Goal: Task Accomplishment & Management: Manage account settings

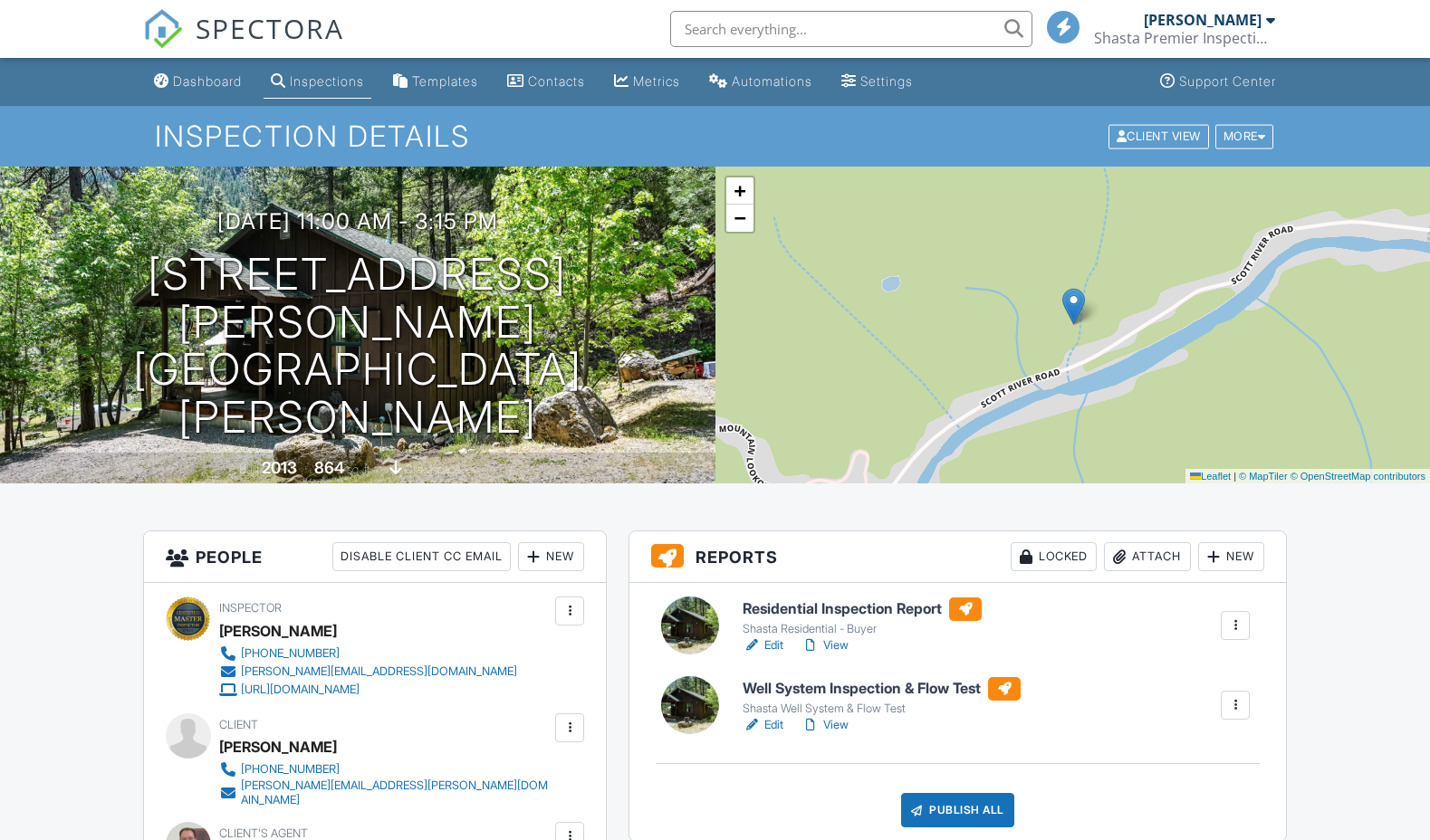
scroll to position [162, 0]
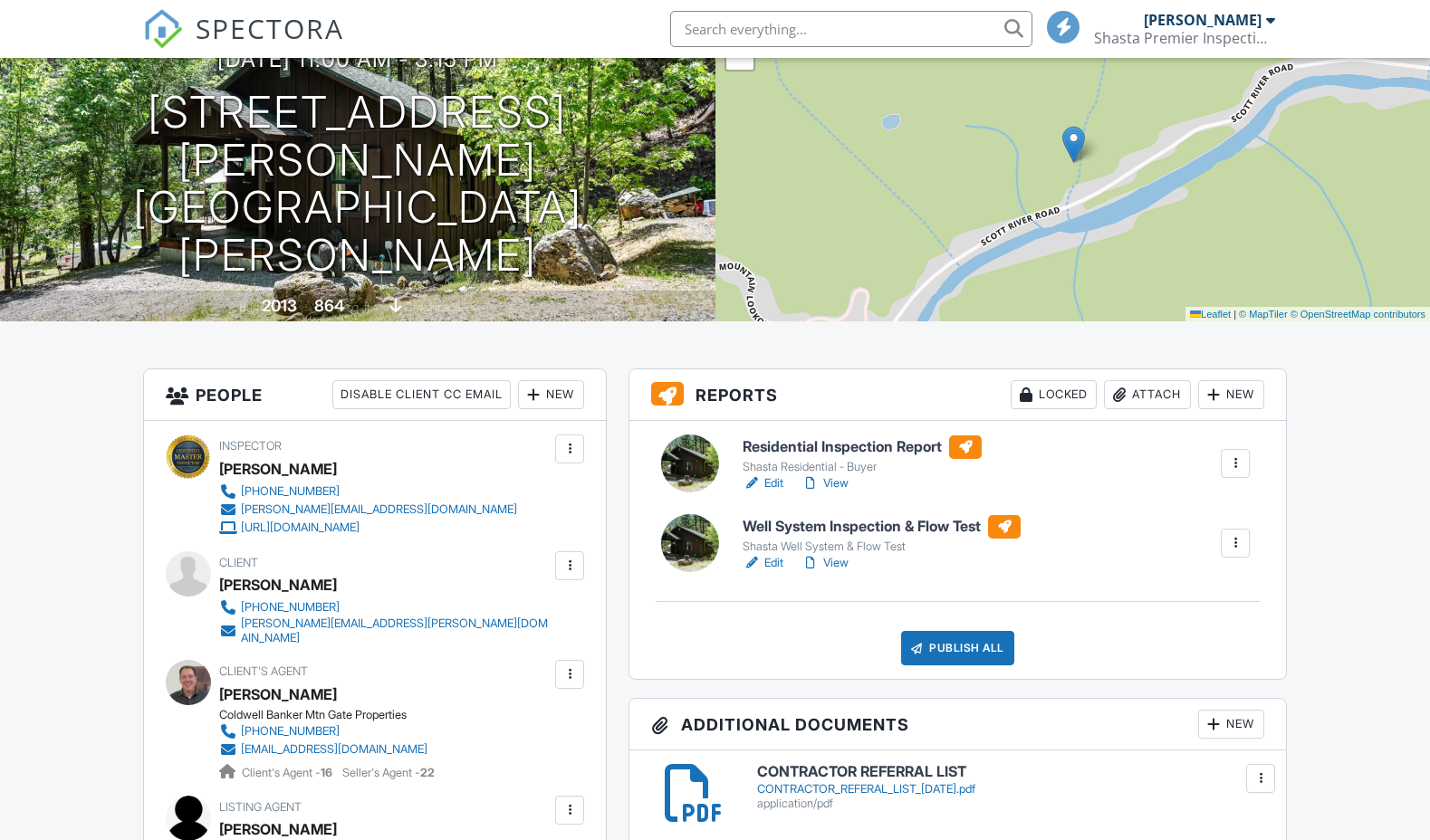
click at [969, 664] on div "Publish All" at bounding box center [957, 648] width 113 height 35
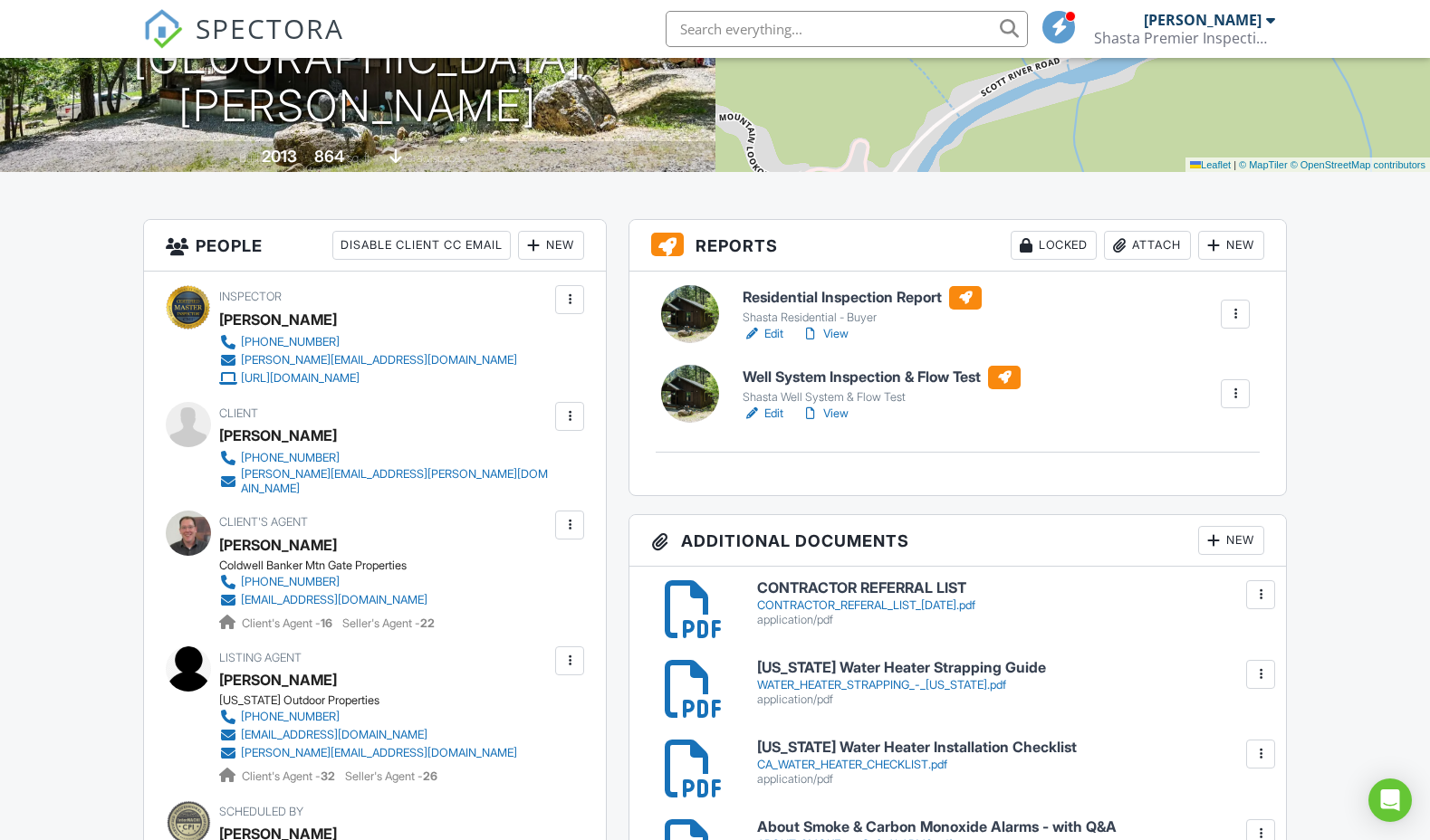
scroll to position [328, 0]
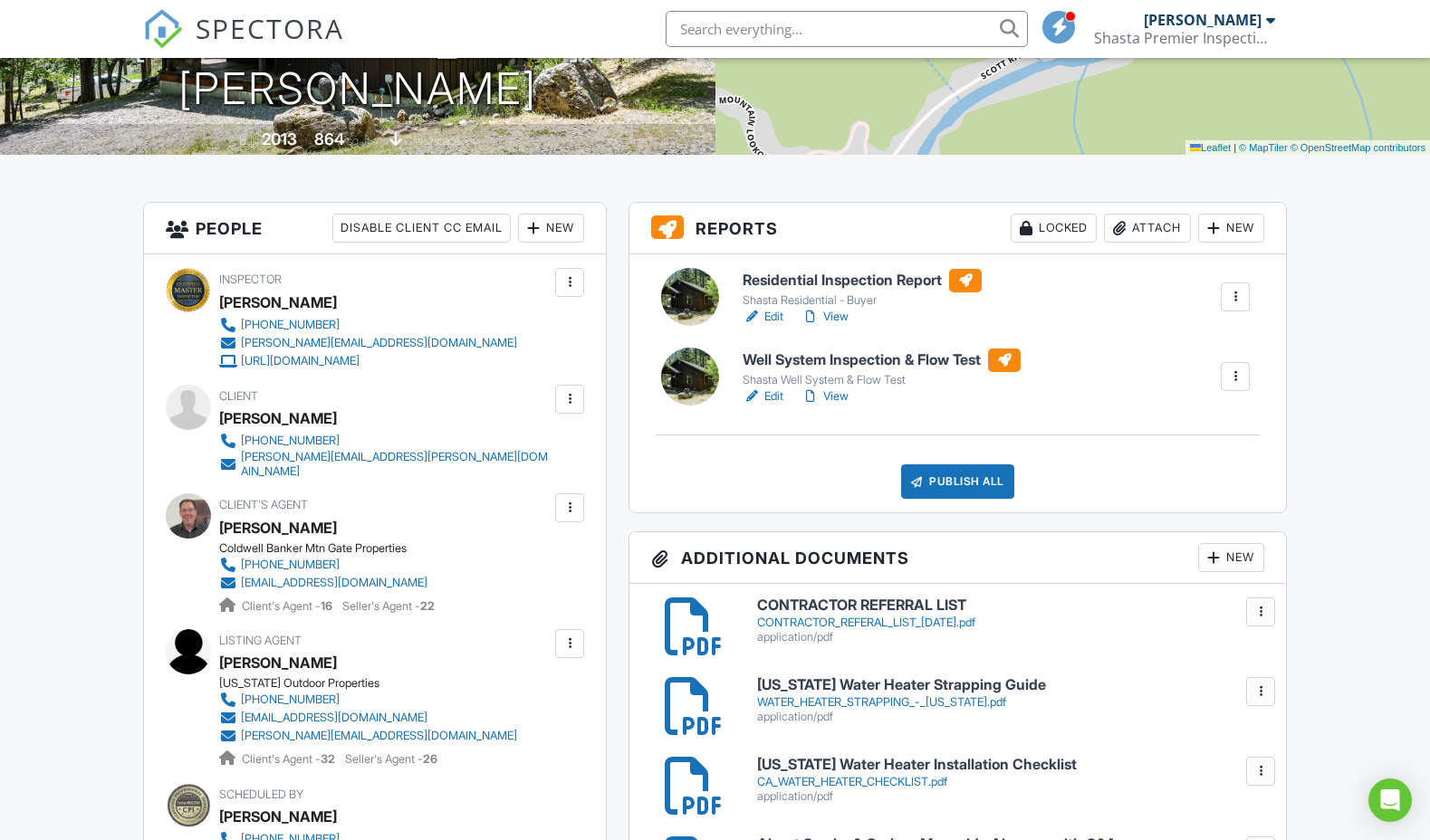
click at [842, 398] on link "View" at bounding box center [825, 397] width 47 height 18
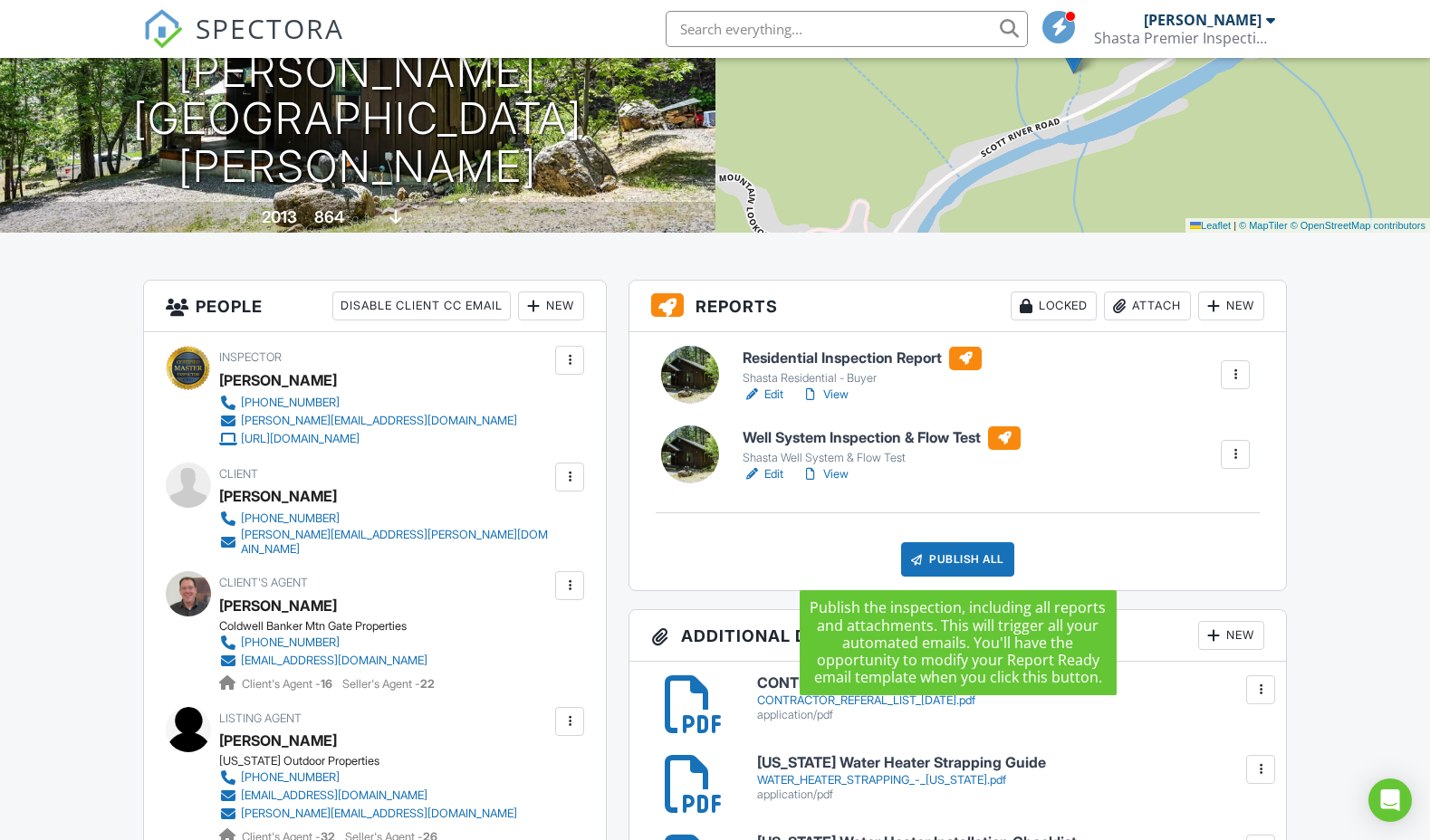
click at [958, 559] on div "Publish All" at bounding box center [957, 559] width 113 height 35
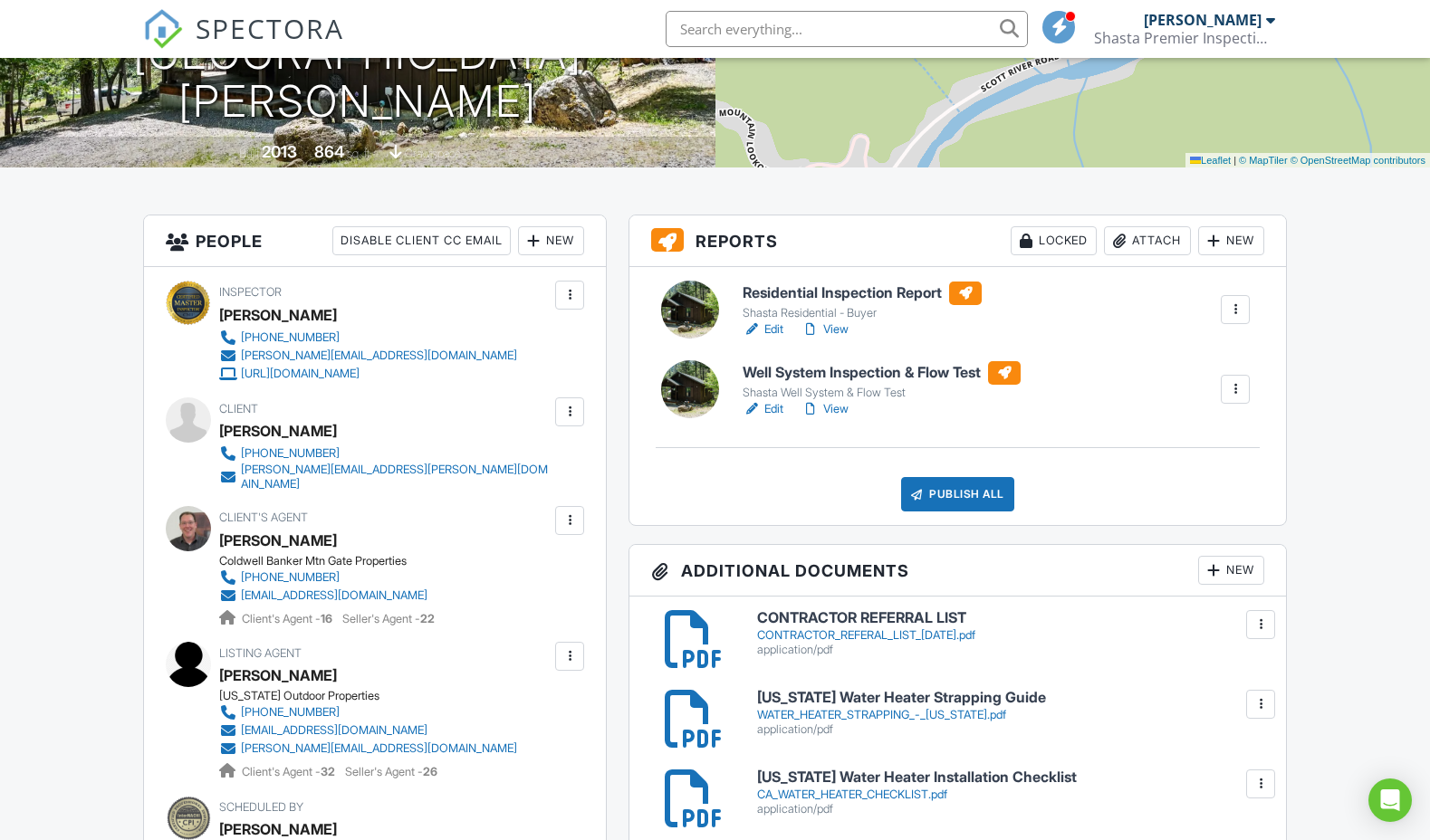
scroll to position [336, 0]
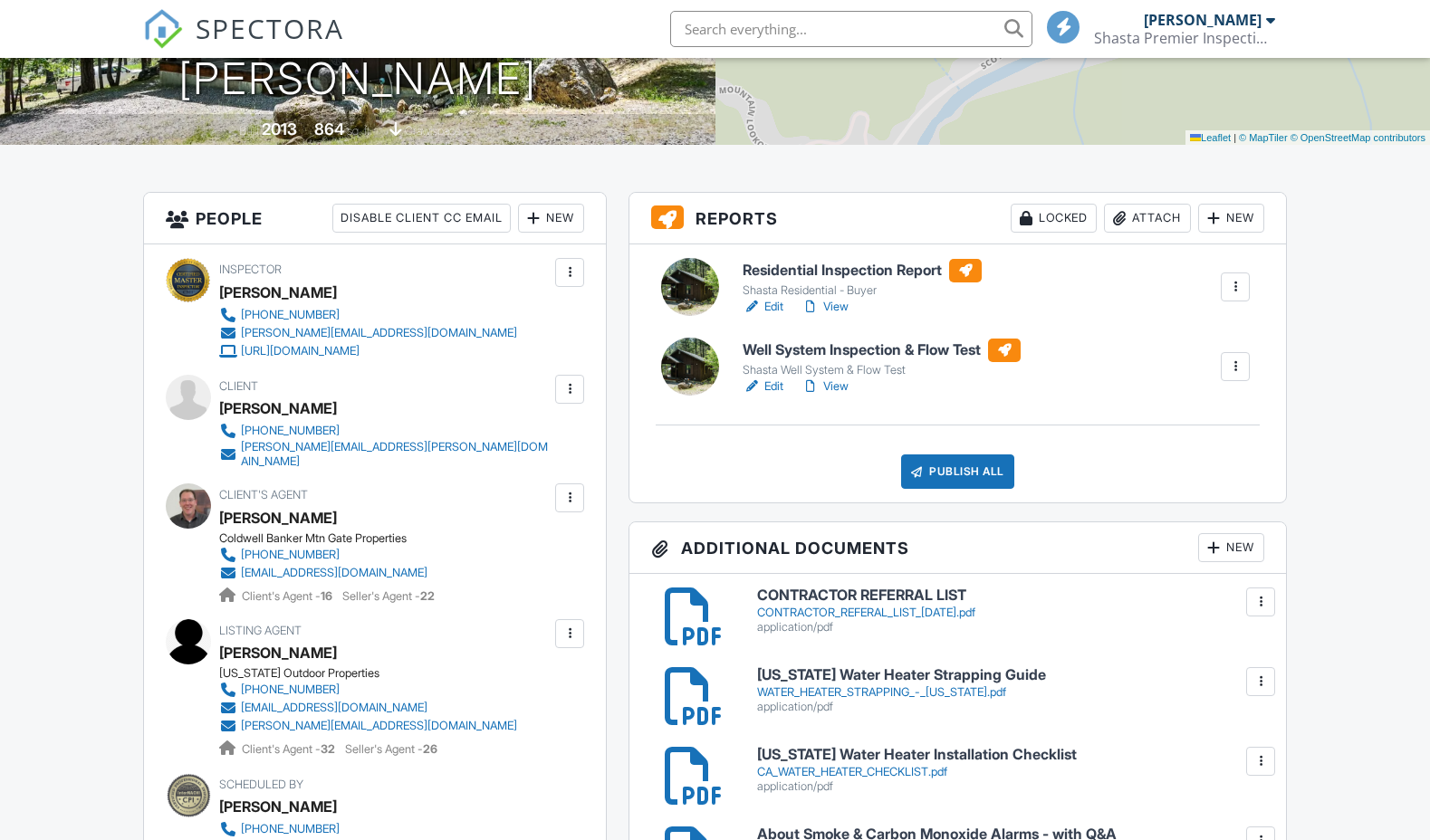
scroll to position [338, 0]
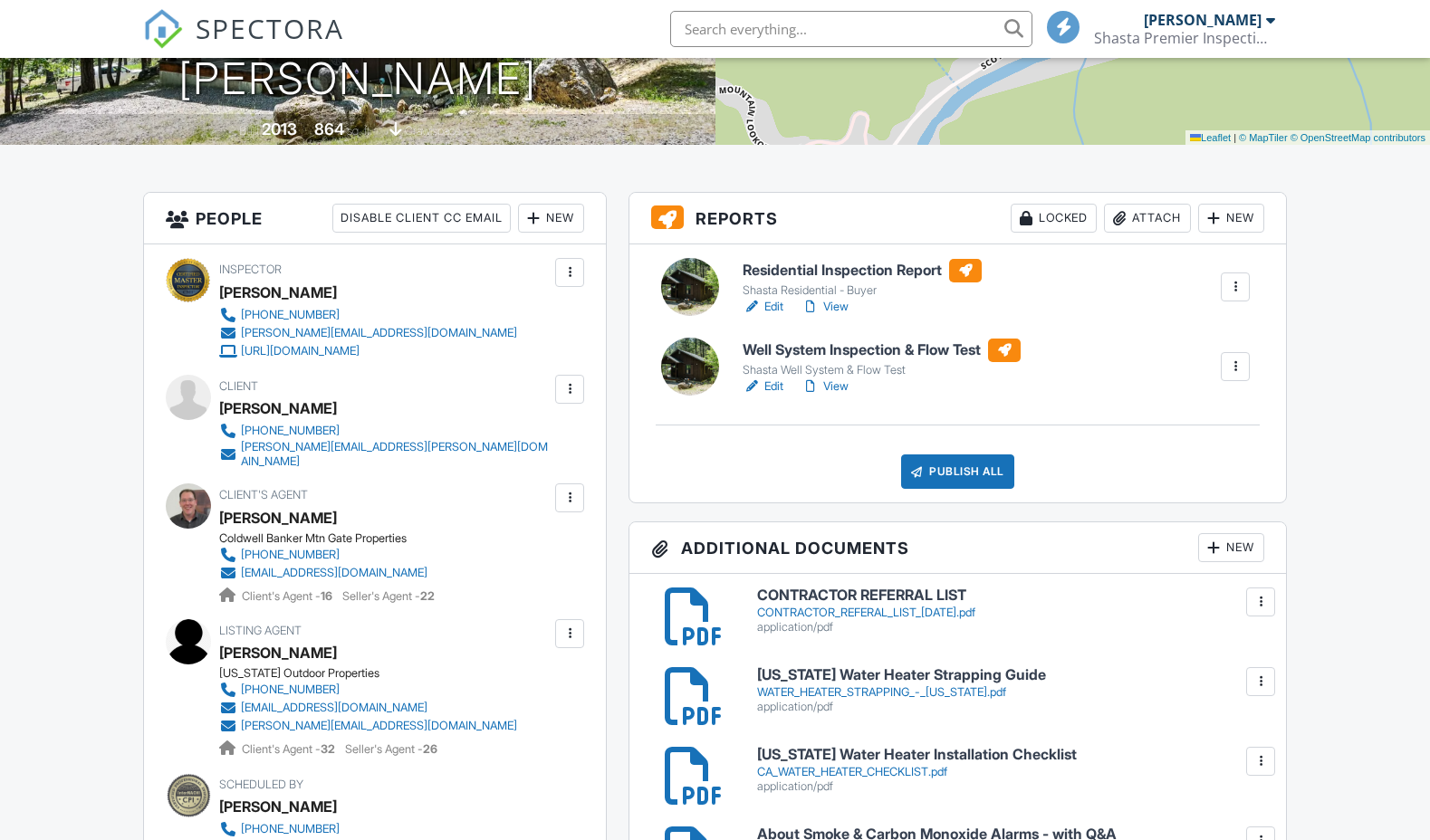
click at [964, 466] on div "Publish All" at bounding box center [957, 472] width 113 height 35
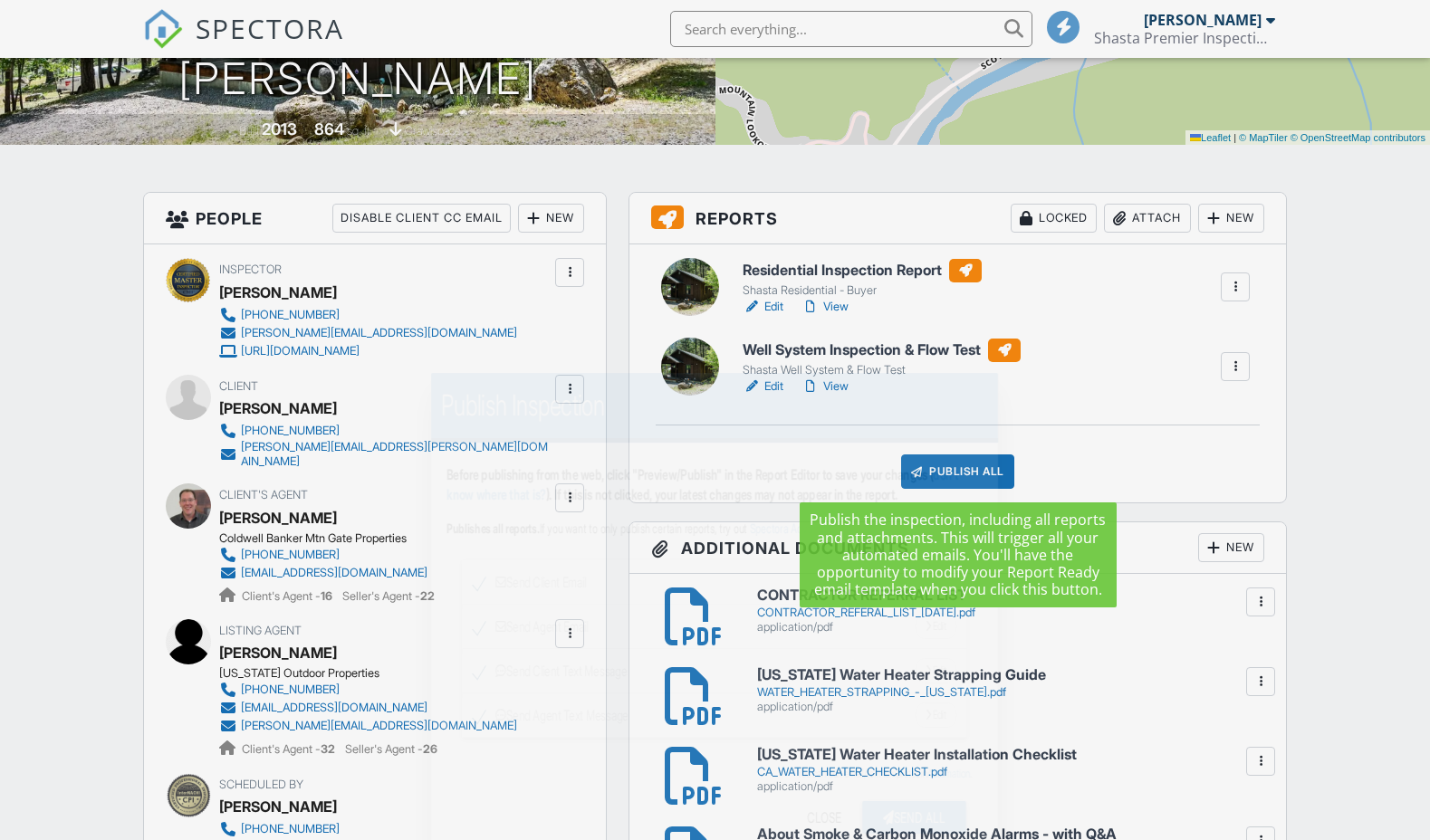
scroll to position [336, 0]
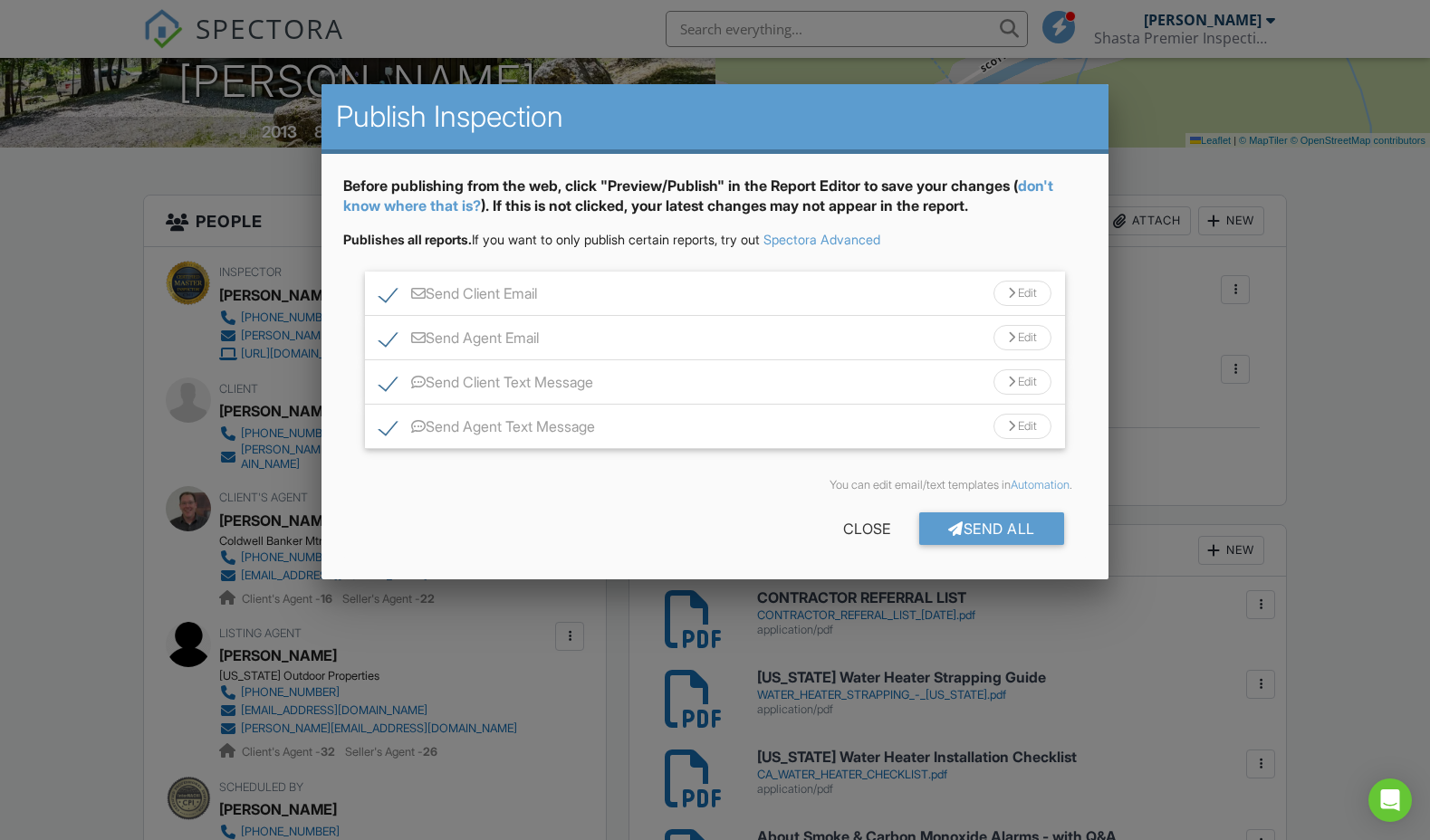
click at [639, 305] on div "Send Client Email Edit" at bounding box center [715, 294] width 699 height 45
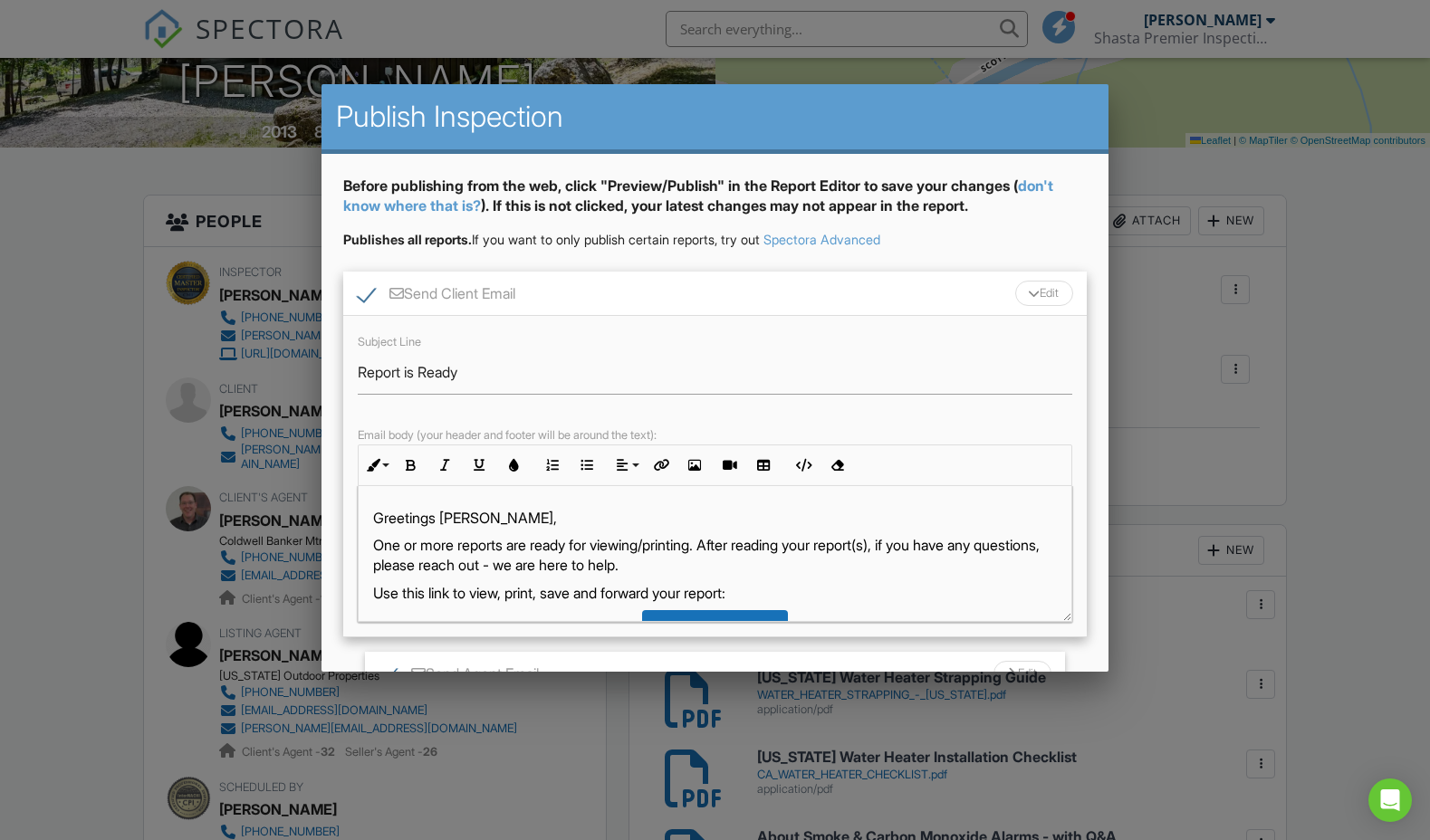
click at [724, 542] on p "One or more reports are ready for viewing/printing. After reading your report(s…" at bounding box center [715, 555] width 683 height 41
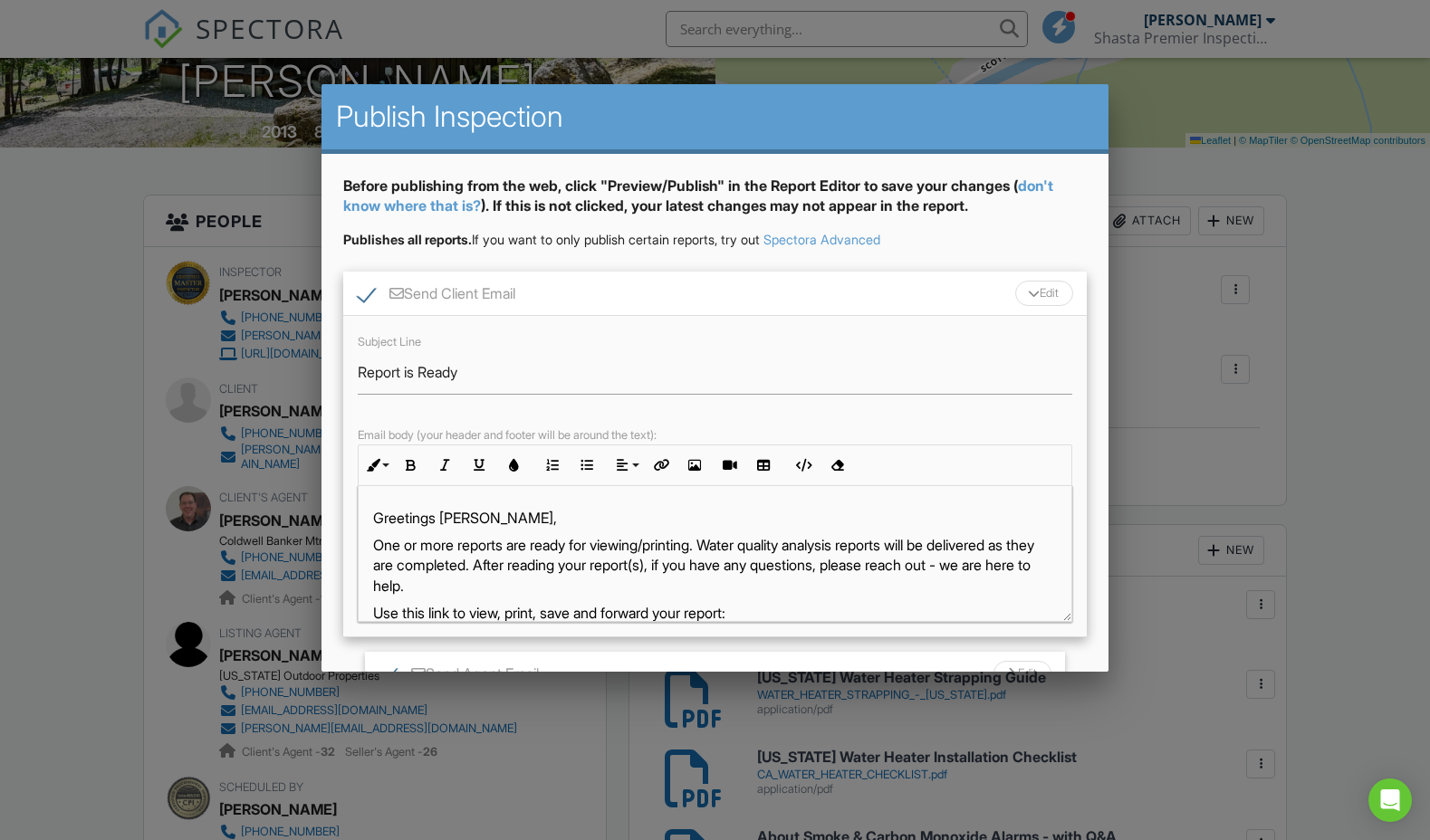
click at [377, 569] on p "One or more reports are ready for viewing/printing. Water quality analysis repo…" at bounding box center [715, 565] width 683 height 60
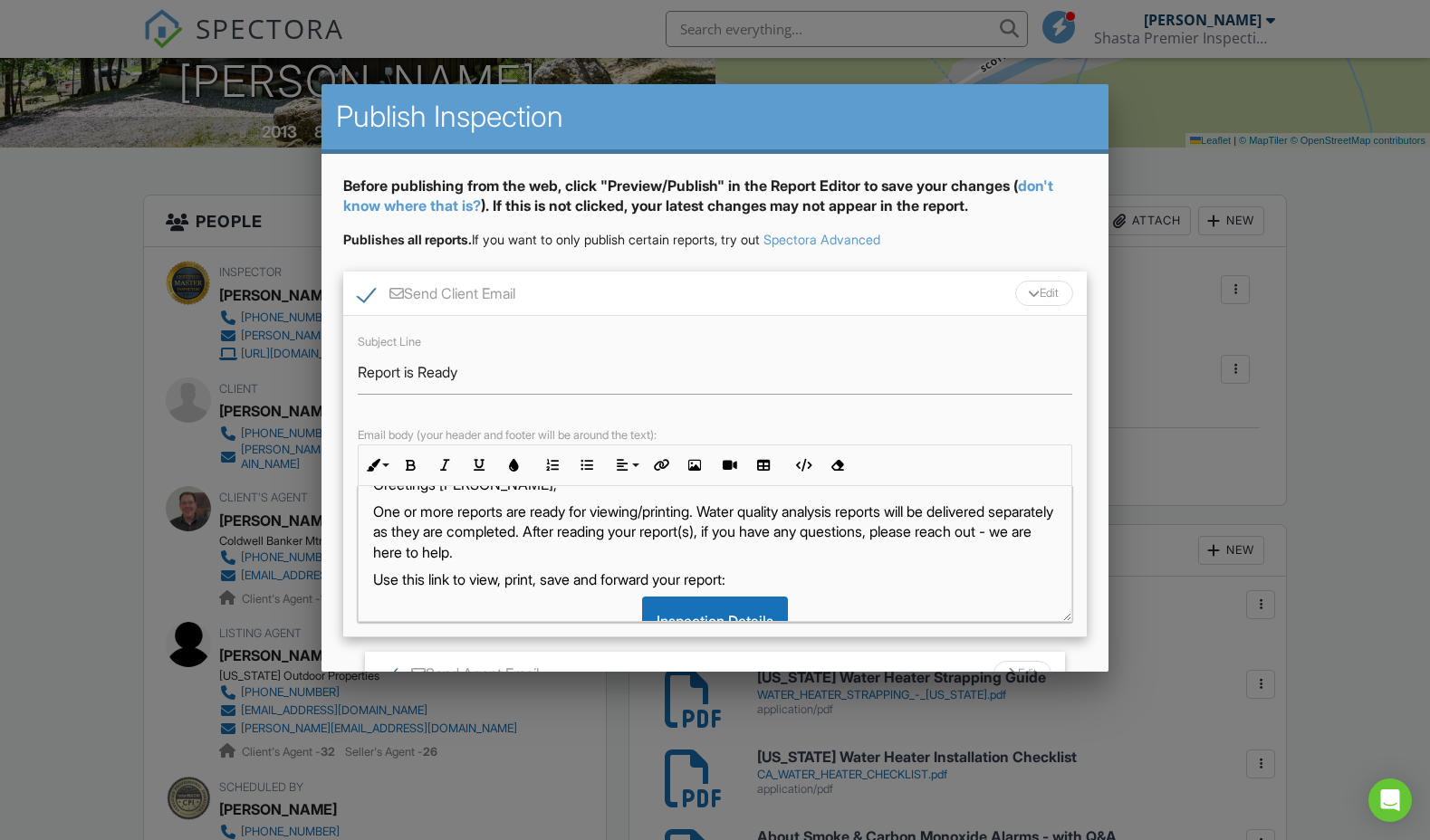
scroll to position [0, 0]
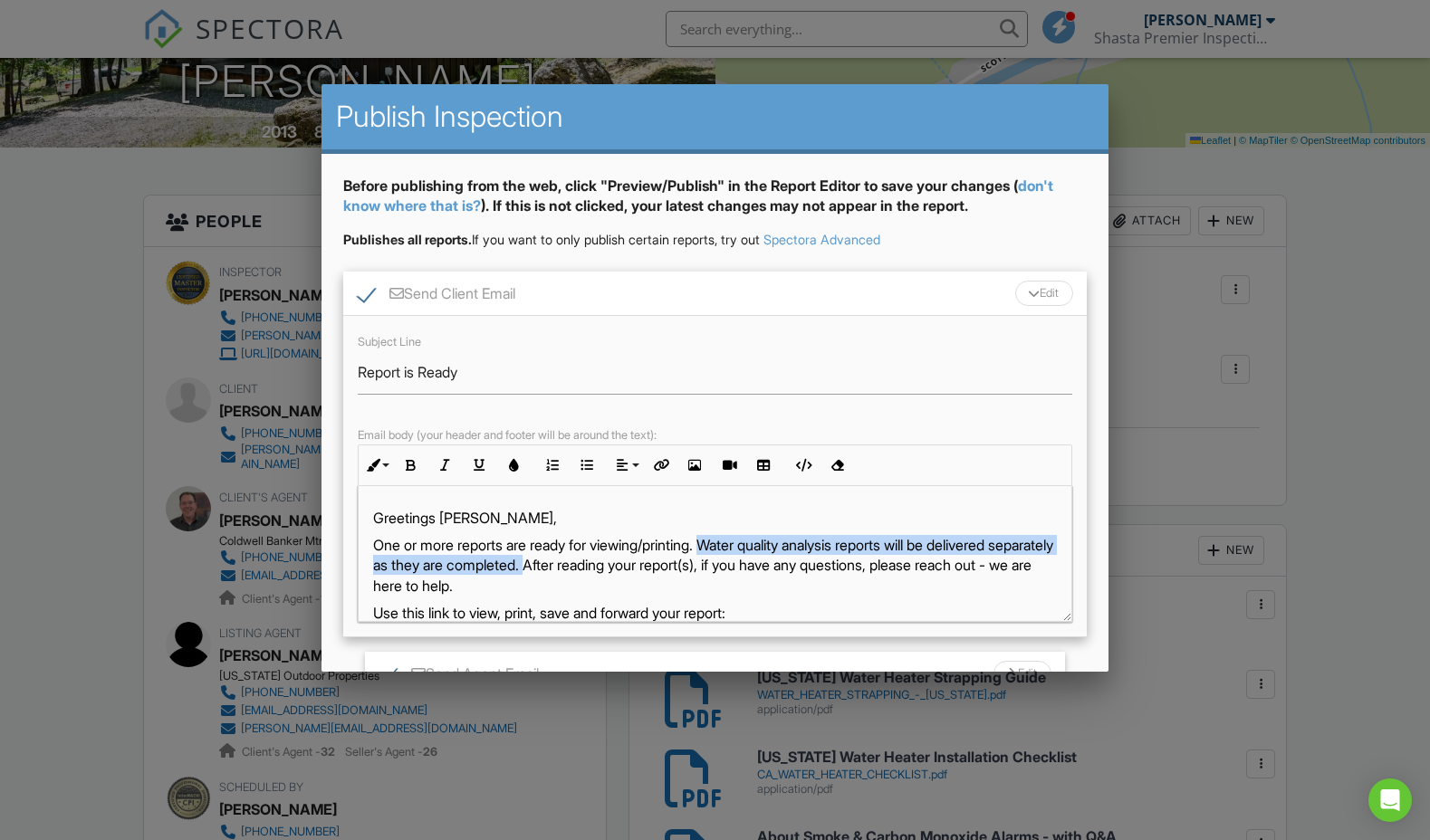
drag, startPoint x: 726, startPoint y: 543, endPoint x: 598, endPoint y: 567, distance: 130.2
click at [606, 563] on p "One or more reports are ready for viewing/printing. Water quality analysis repo…" at bounding box center [715, 565] width 683 height 60
copy p "Water quality analysis reports will be delivered separately as they are complet…"
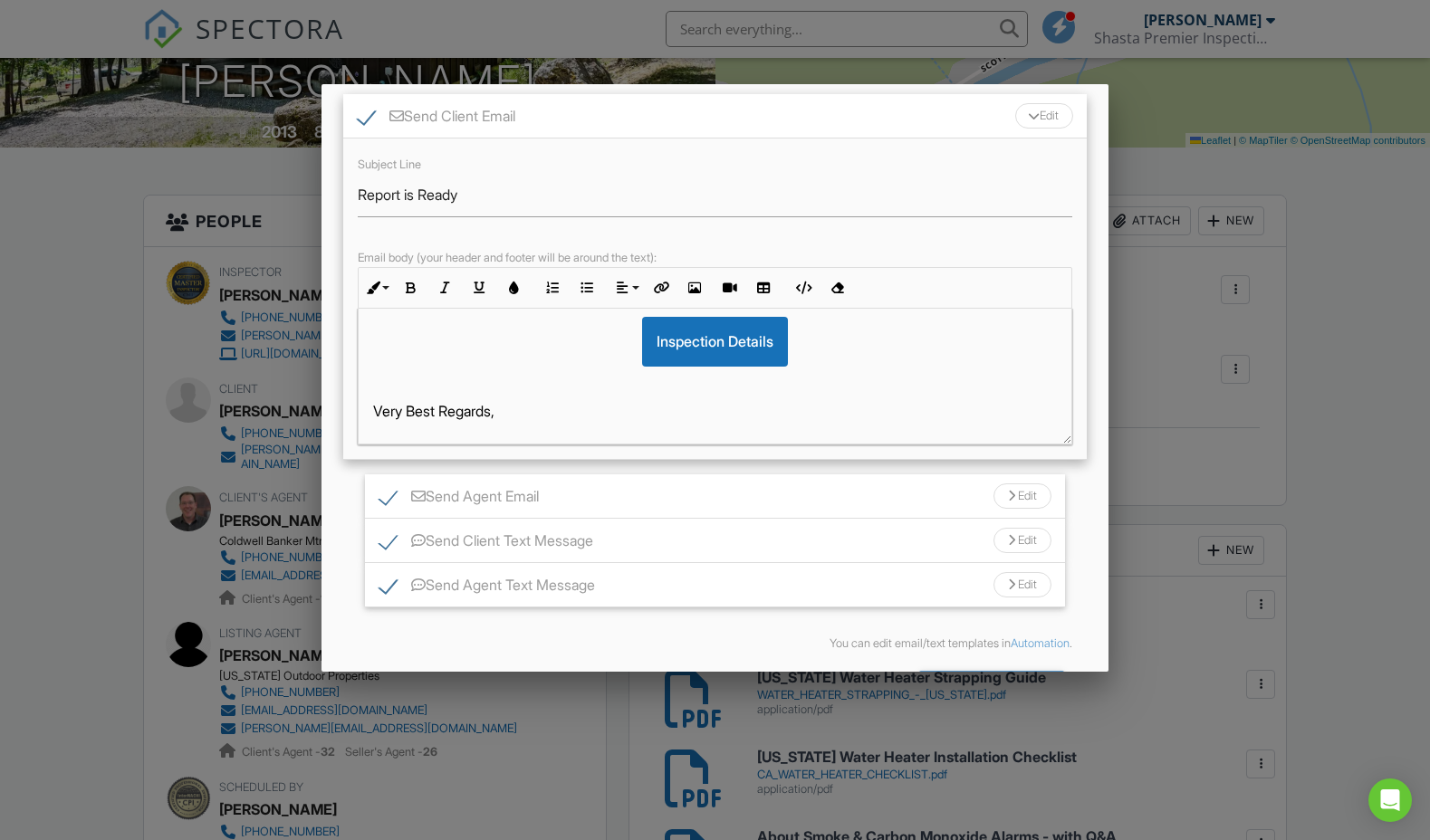
scroll to position [243, 0]
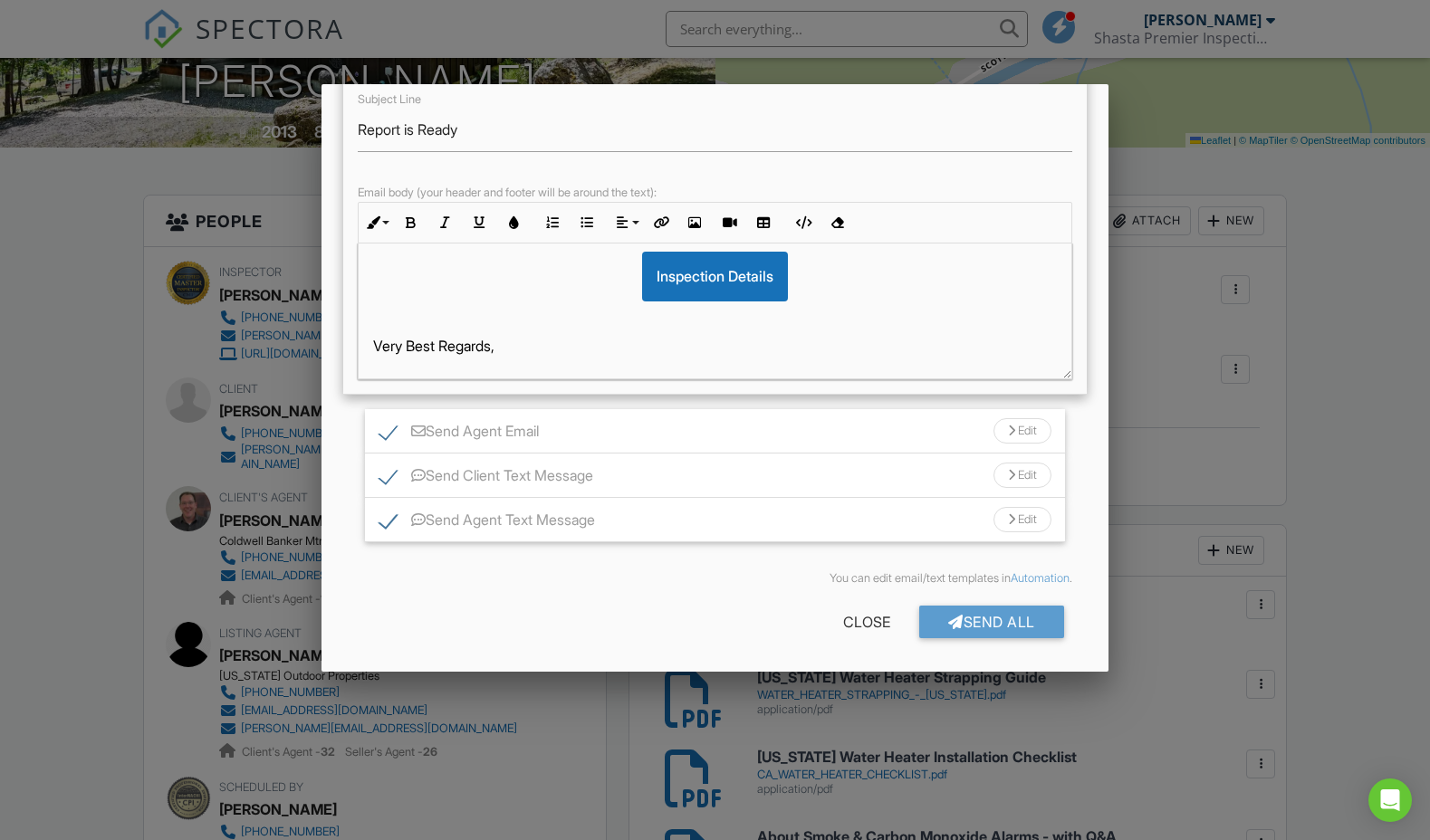
click at [678, 483] on div "Send Client Text Message Edit" at bounding box center [715, 475] width 699 height 45
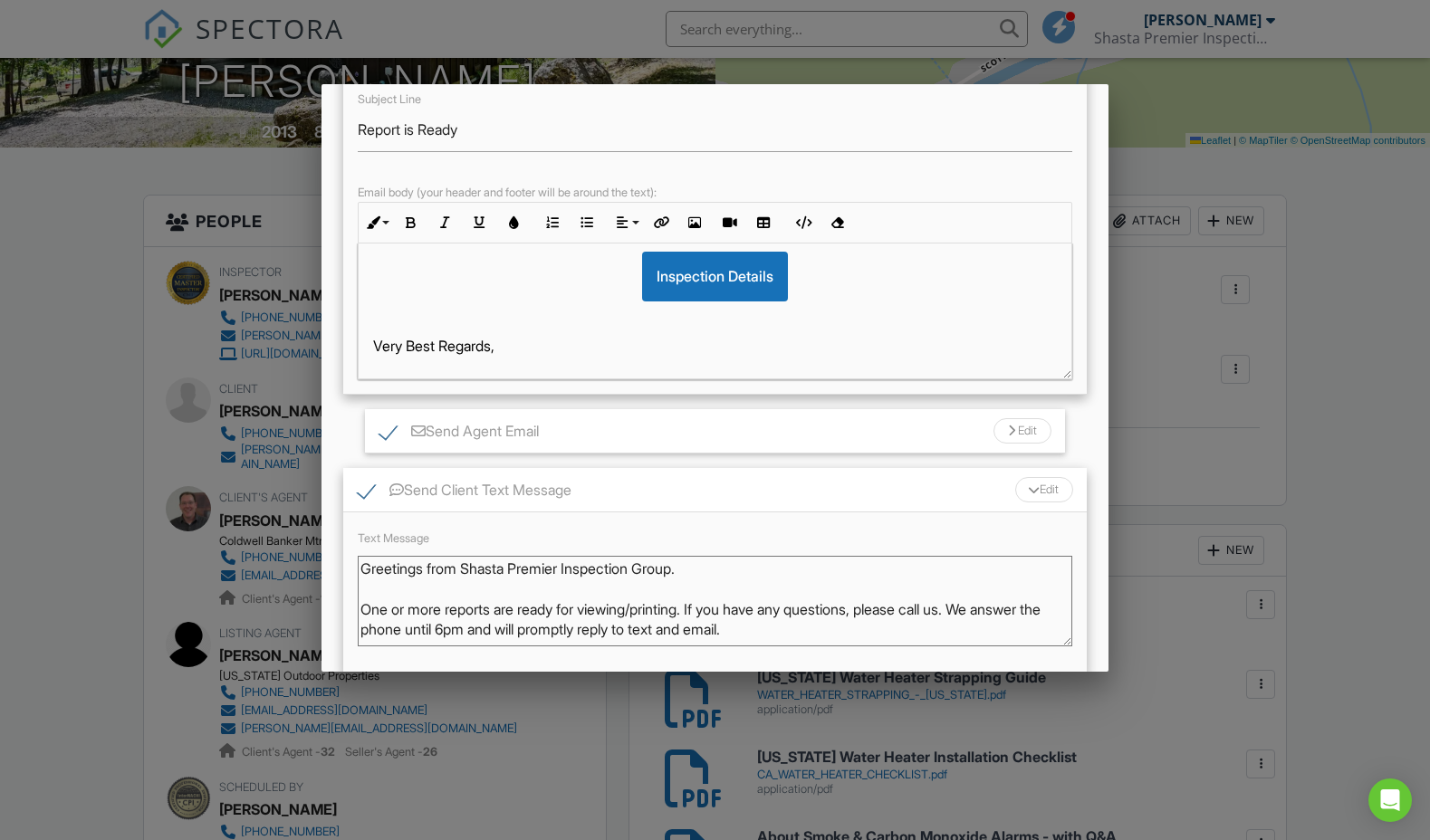
click at [711, 608] on textarea "Greetings from Shasta Premier Inspection Group. One or more reports are ready f…" at bounding box center [715, 600] width 714 height 90
paste textarea "Water quality analysis reports will be delivered separately as they are complet…"
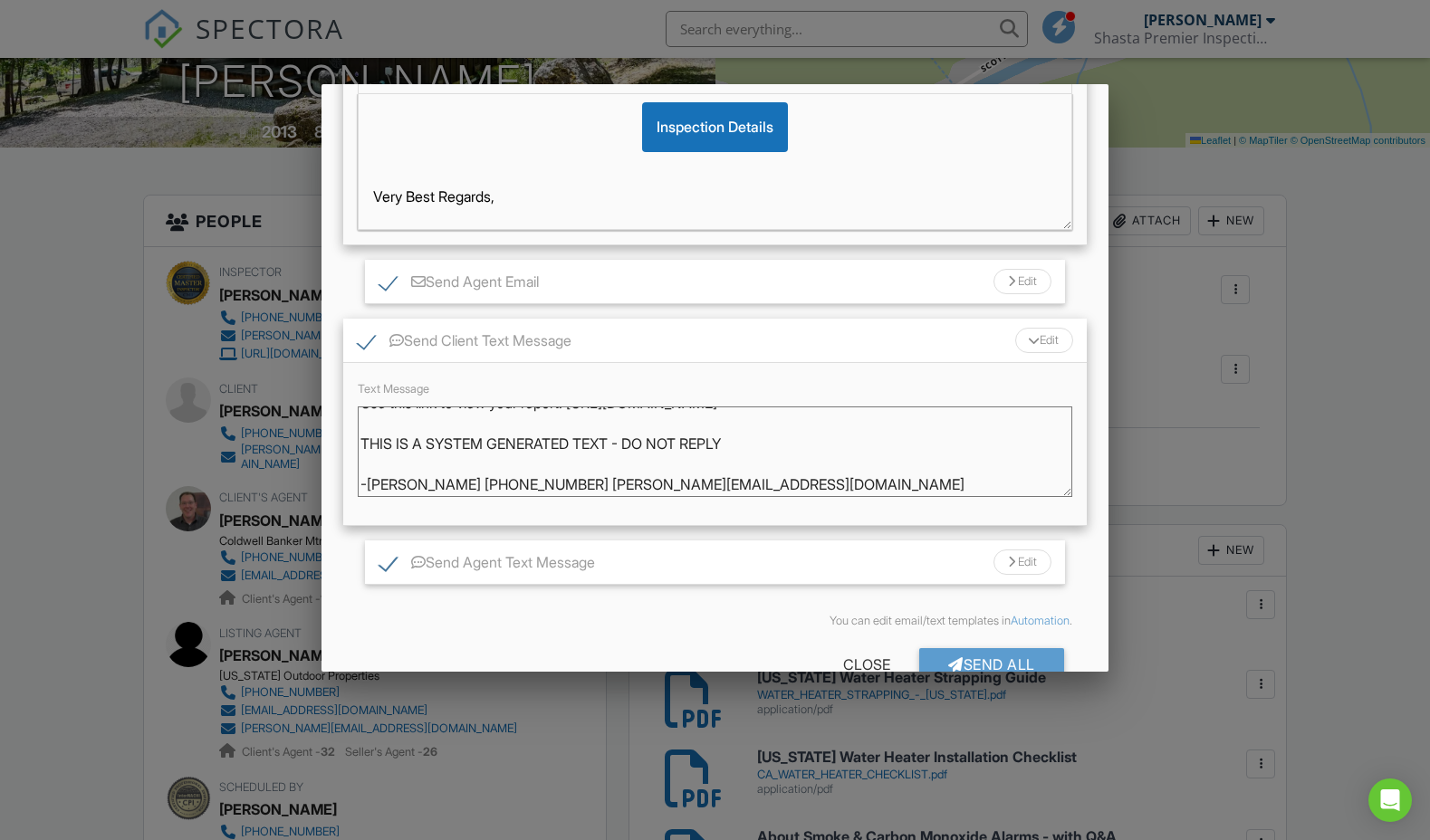
scroll to position [435, 0]
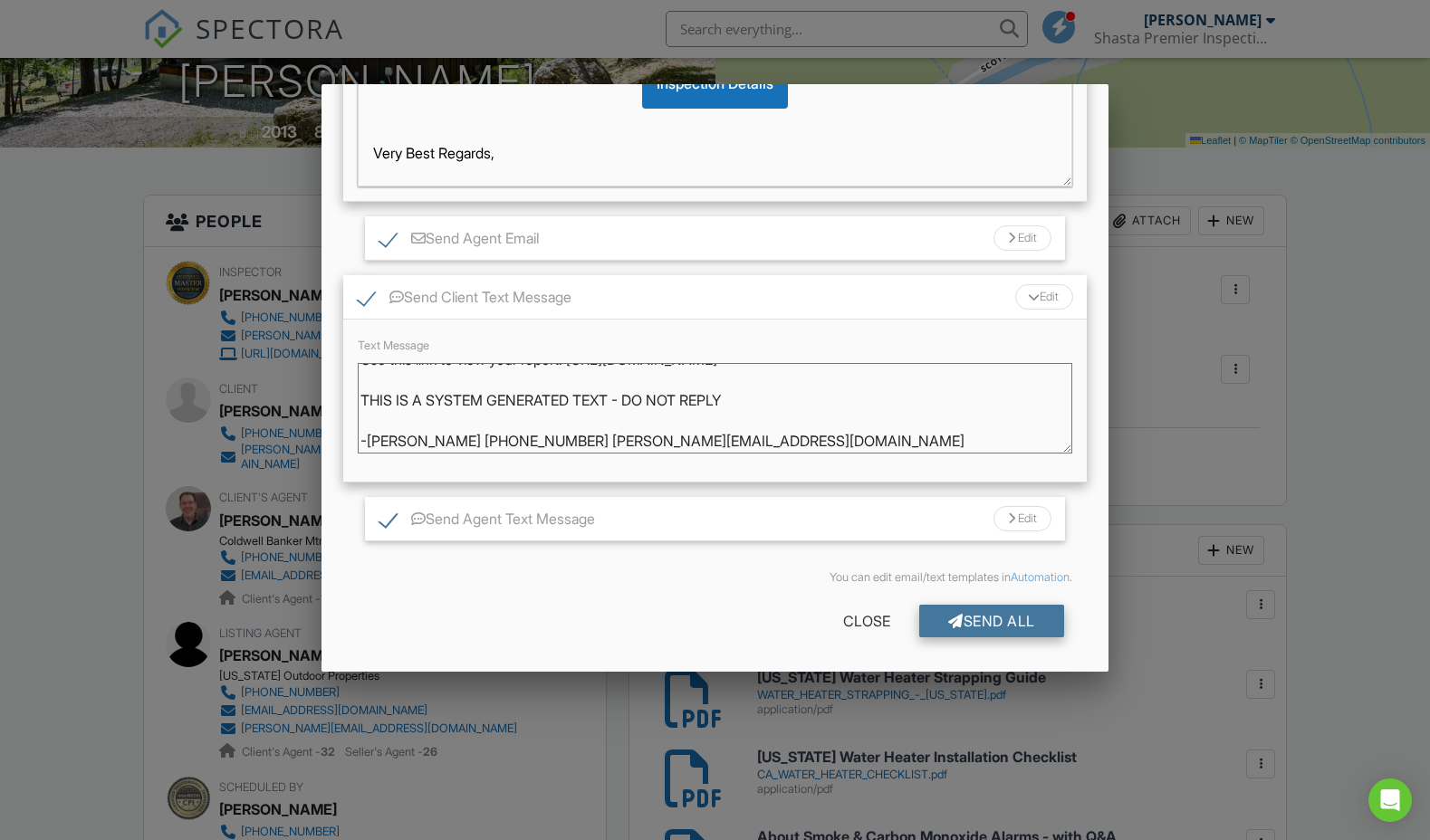
type textarea "Greetings from Shasta Premier Inspection Group. One or more reports are ready f…"
click at [1008, 620] on div "Send All" at bounding box center [991, 621] width 145 height 33
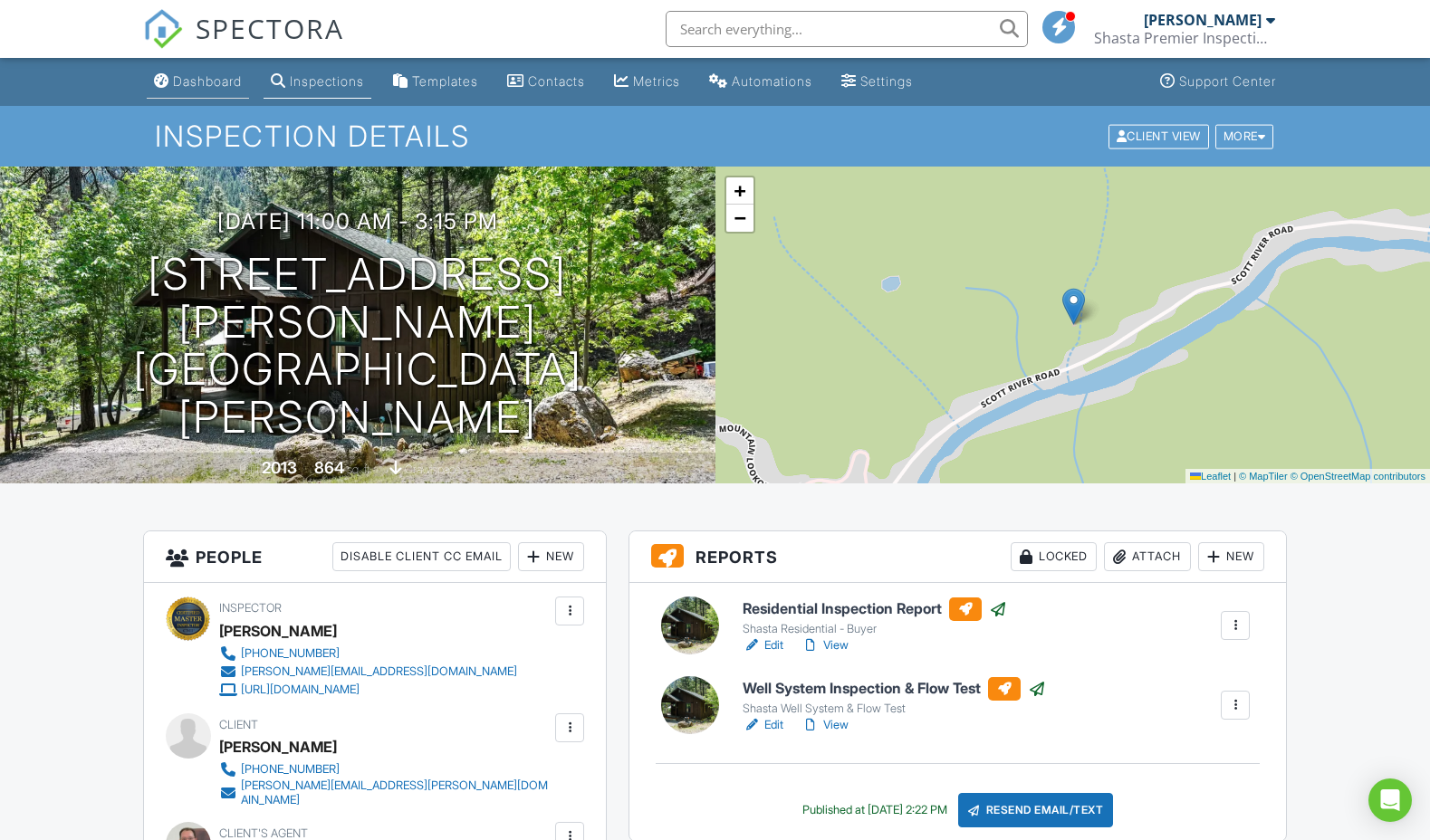
click at [203, 78] on div "Dashboard" at bounding box center [207, 80] width 68 height 16
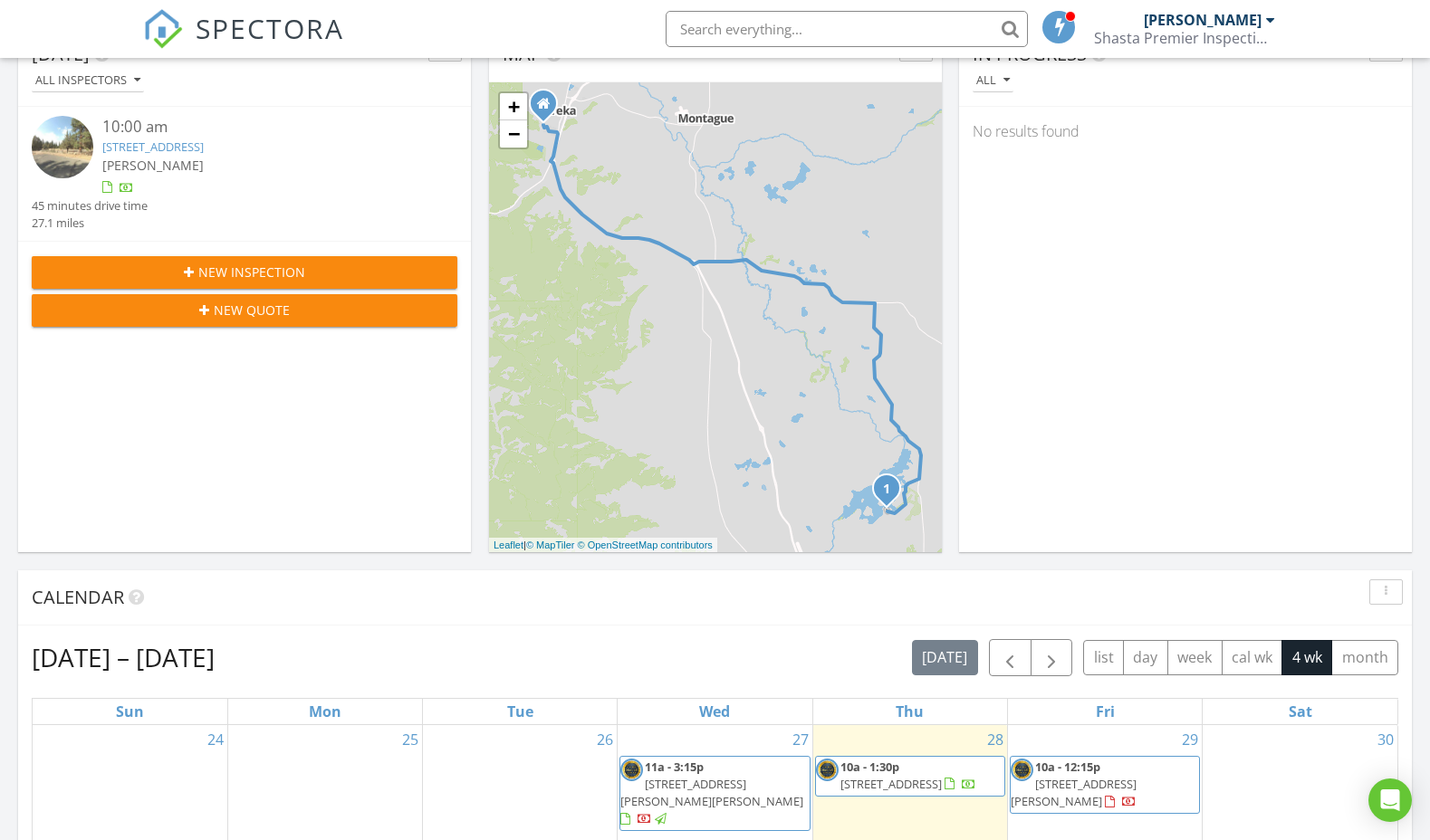
scroll to position [228, 0]
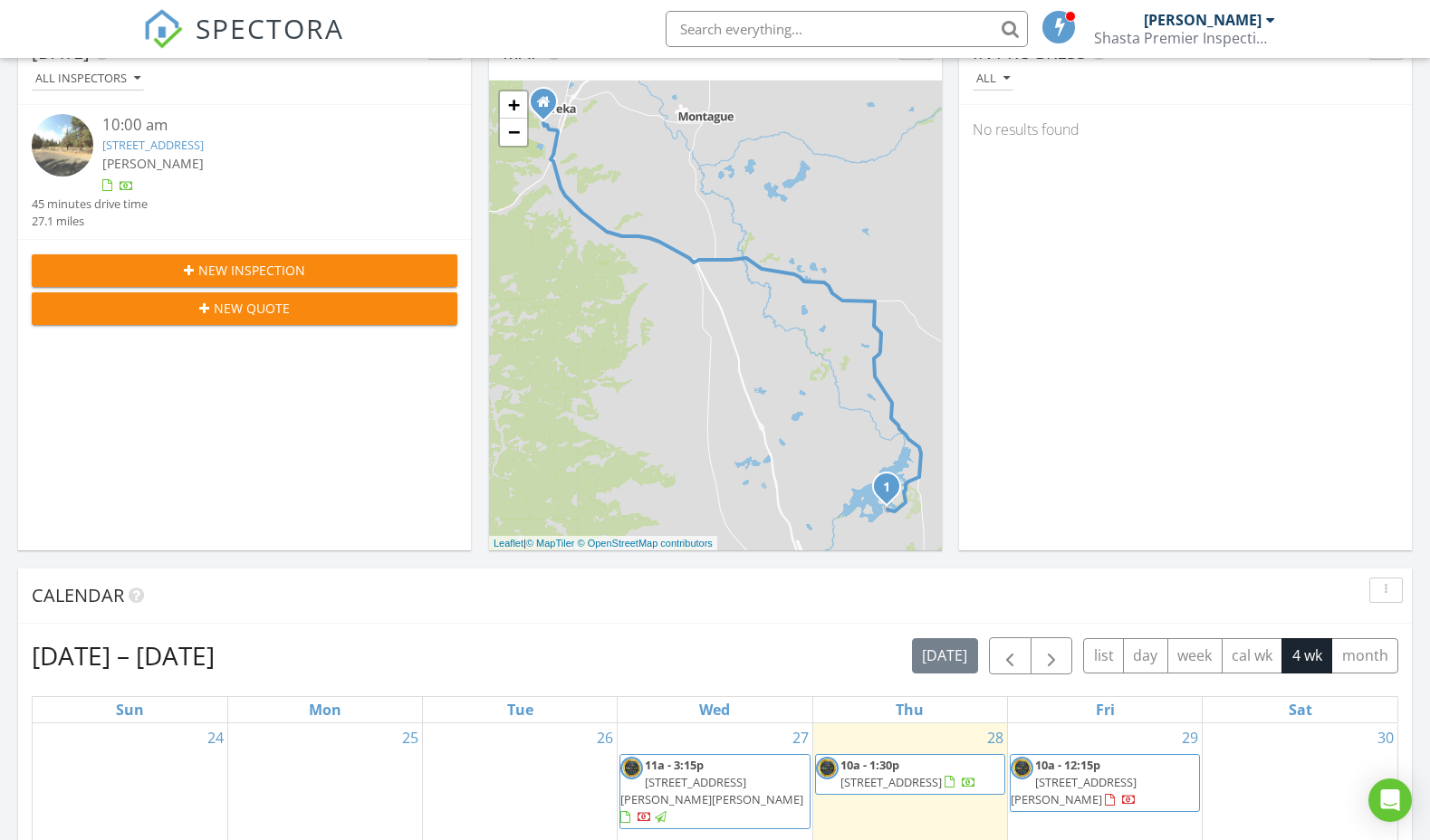
click at [169, 140] on link "17917 Lake Shore Dr, Weed, CA 96094" at bounding box center [152, 145] width 101 height 16
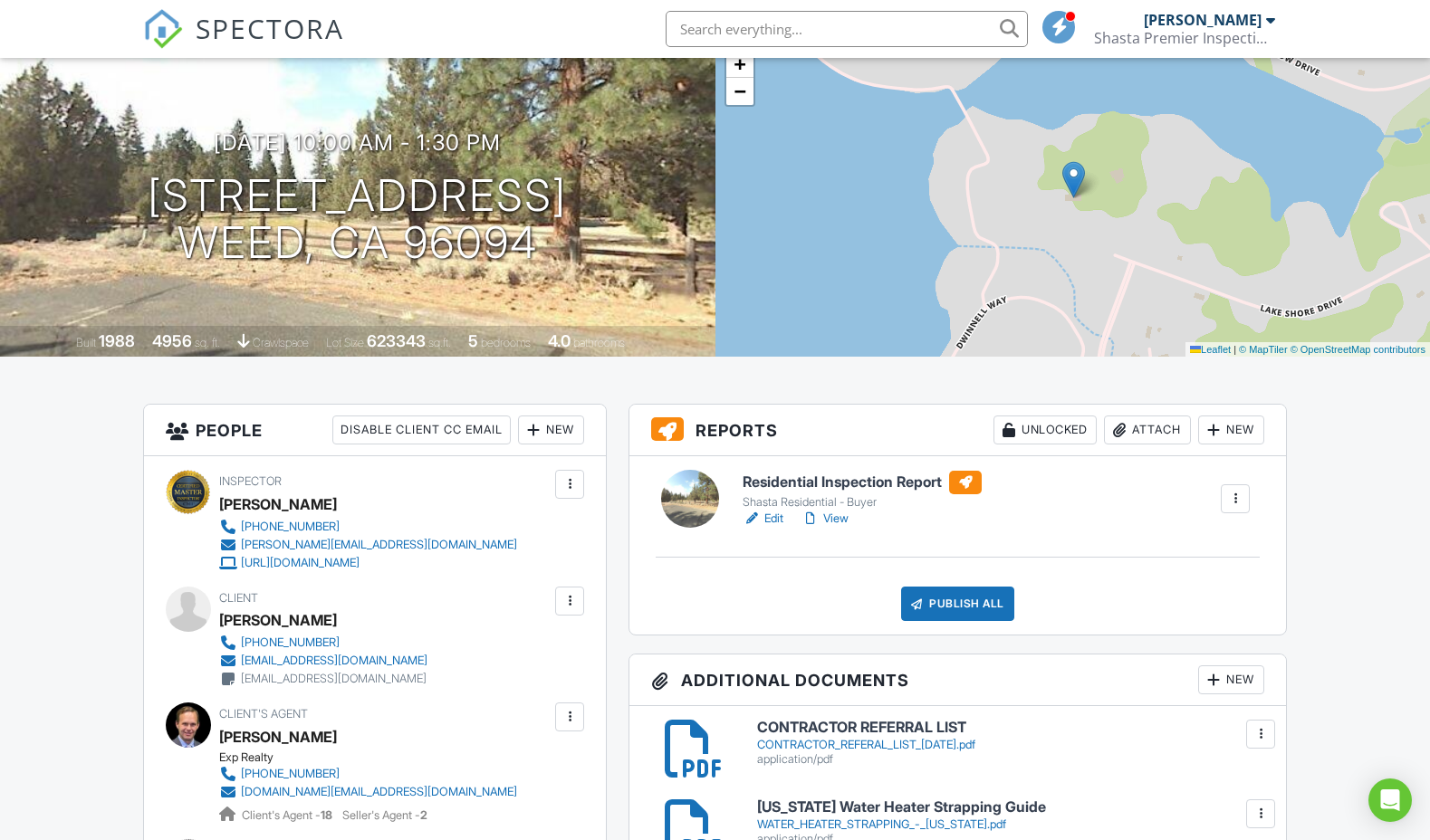
scroll to position [128, 0]
click at [773, 513] on link "Edit" at bounding box center [763, 518] width 41 height 18
